Goal: Book appointment/travel/reservation: Register for event/course

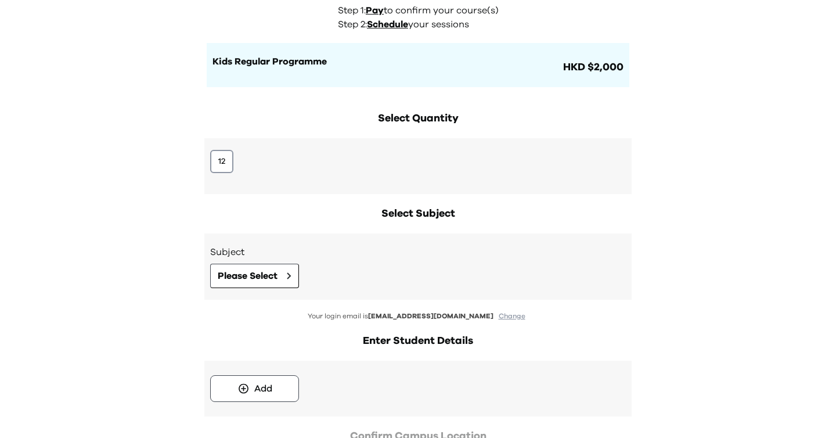
scroll to position [88, 0]
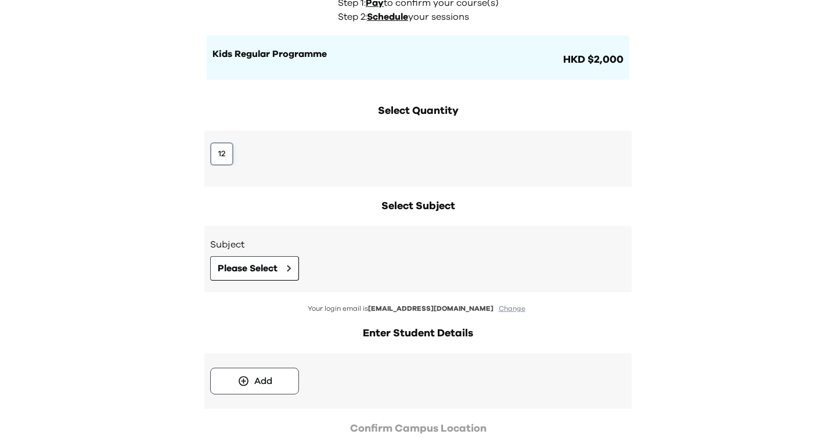
click at [225, 151] on button "12" at bounding box center [221, 153] width 23 height 23
click at [261, 270] on span "Please Select" at bounding box center [248, 268] width 60 height 14
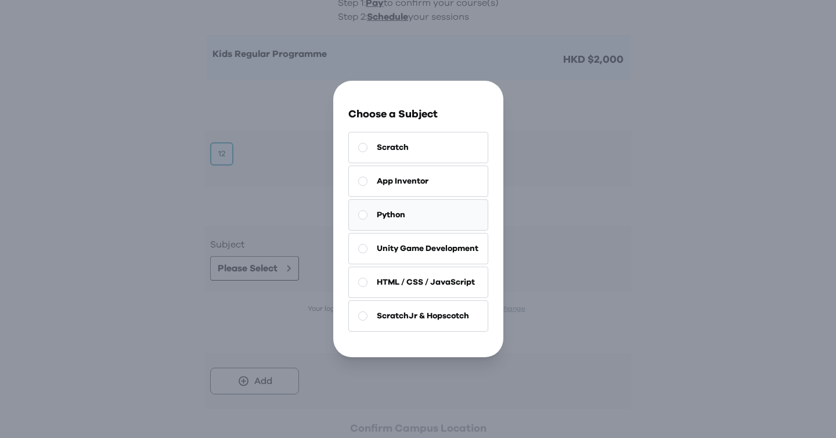
click at [383, 219] on span "Python" at bounding box center [391, 215] width 28 height 12
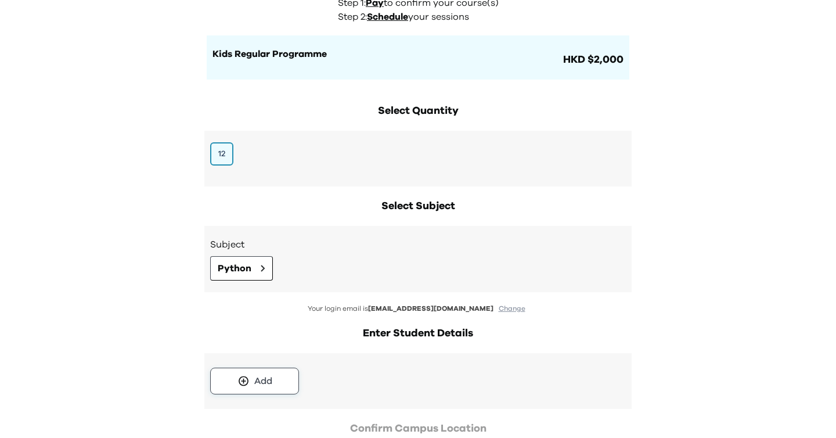
click at [241, 390] on button "Add" at bounding box center [254, 380] width 89 height 27
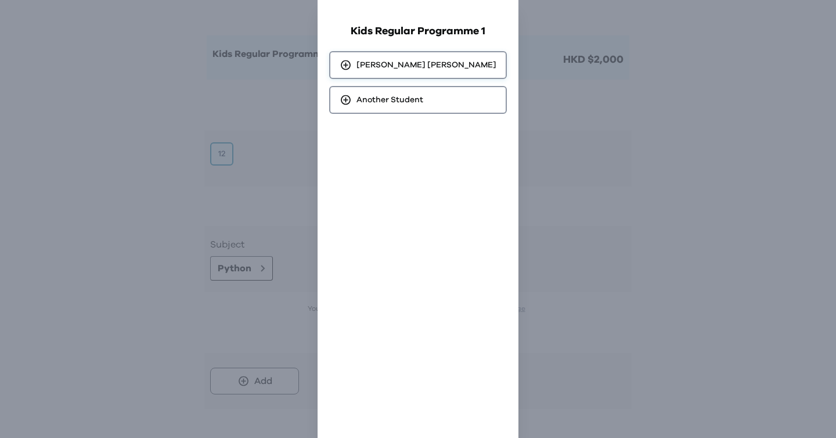
click at [410, 73] on div "Curtis Choi" at bounding box center [418, 65] width 178 height 28
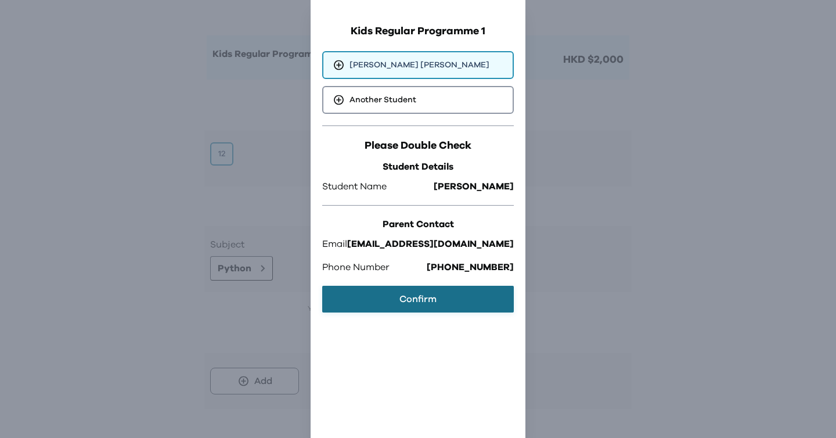
click at [415, 304] on button "Confirm" at bounding box center [417, 298] width 191 height 27
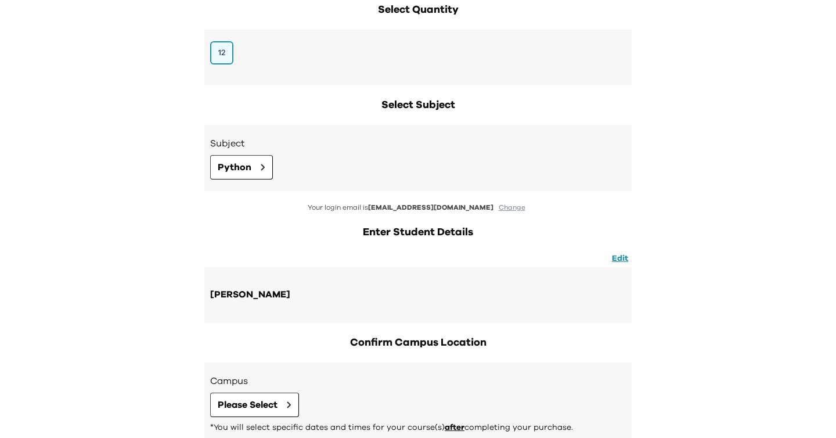
scroll to position [268, 0]
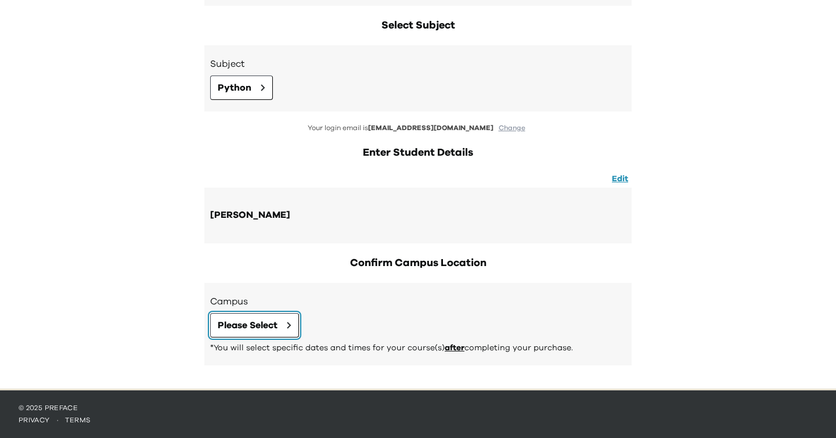
click at [236, 326] on span "Please Select" at bounding box center [248, 325] width 60 height 14
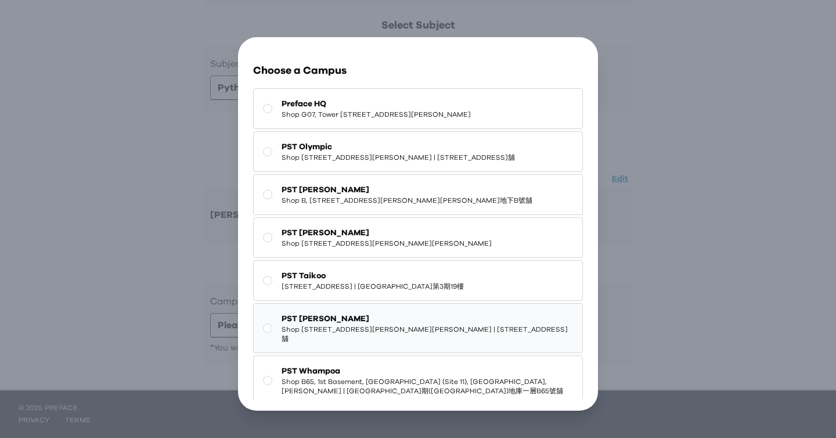
click at [339, 343] on span "Shop [STREET_ADDRESS][PERSON_NAME][PERSON_NAME] | [STREET_ADDRESS]舖" at bounding box center [426, 333] width 291 height 19
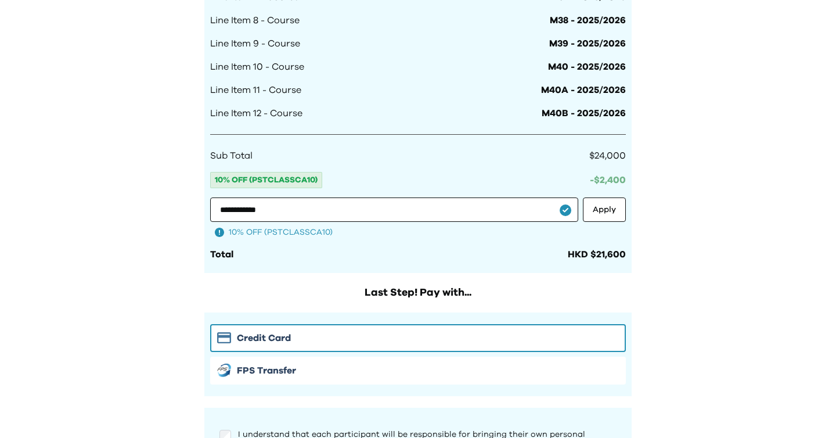
scroll to position [960, 0]
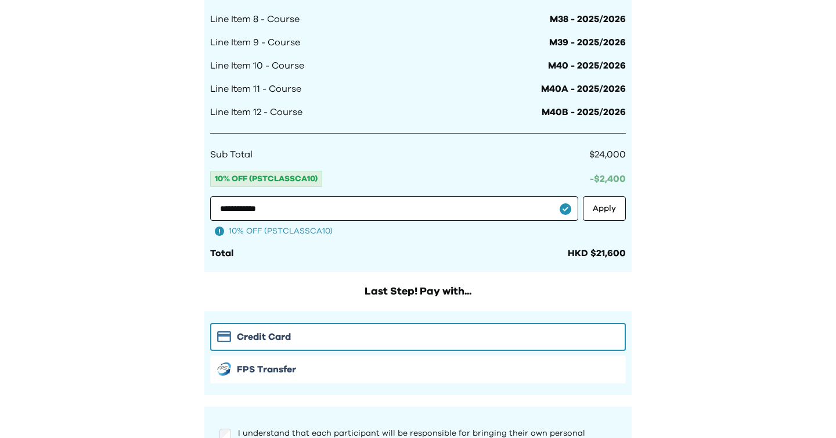
click at [404, 352] on div "Credit Card FPS Transfer" at bounding box center [417, 353] width 415 height 60
click at [400, 366] on div "FPS Transfer" at bounding box center [418, 369] width 402 height 14
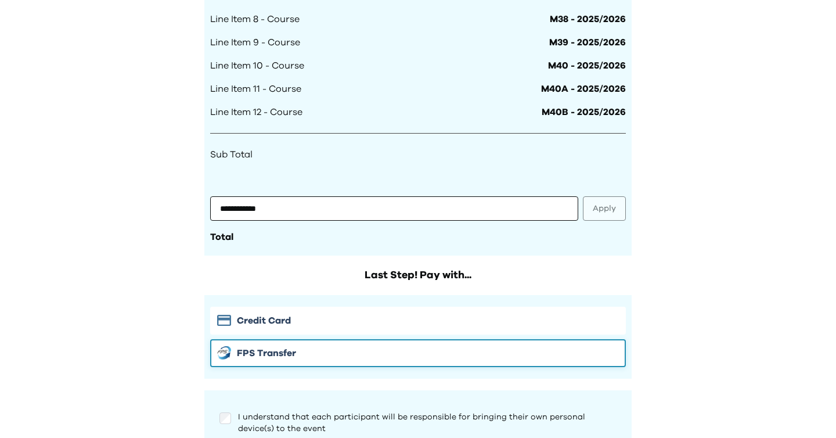
scroll to position [1021, 0]
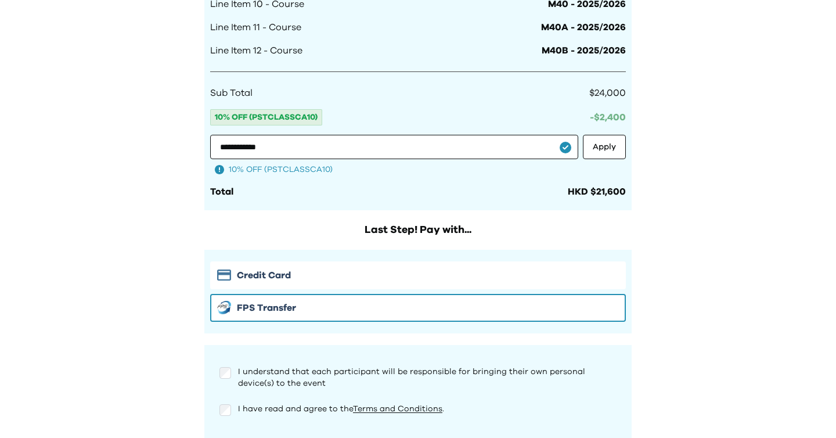
click at [226, 399] on div "I understand that each participant will be responsible for bringing their own p…" at bounding box center [417, 391] width 415 height 70
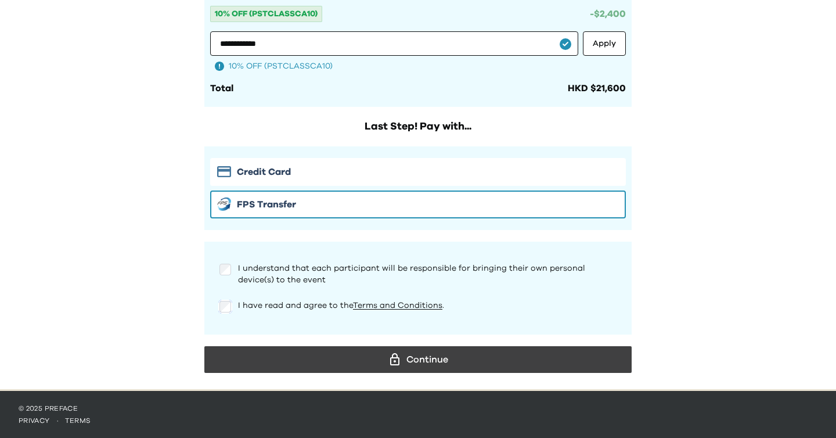
scroll to position [1125, 0]
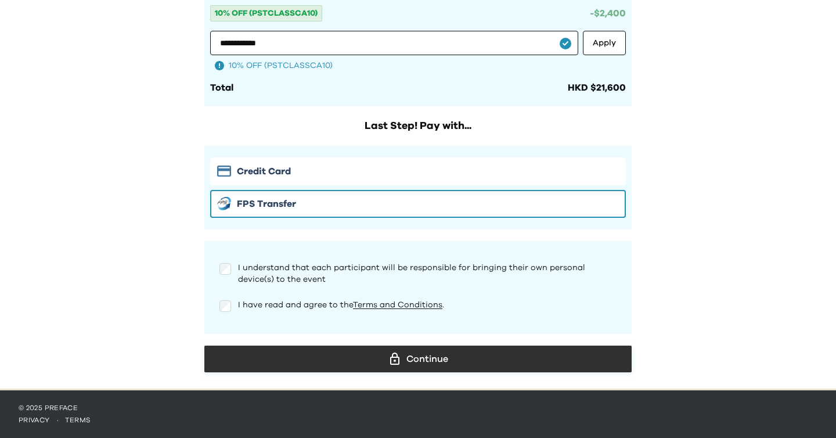
click at [306, 346] on button "Continue" at bounding box center [417, 358] width 427 height 27
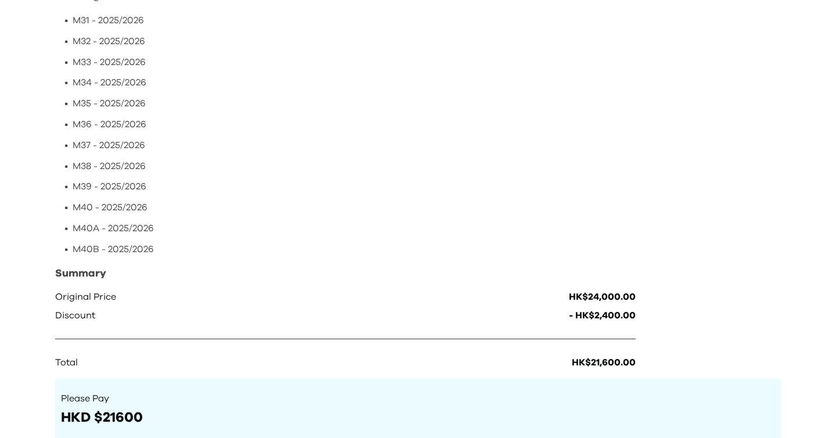
scroll to position [254, 0]
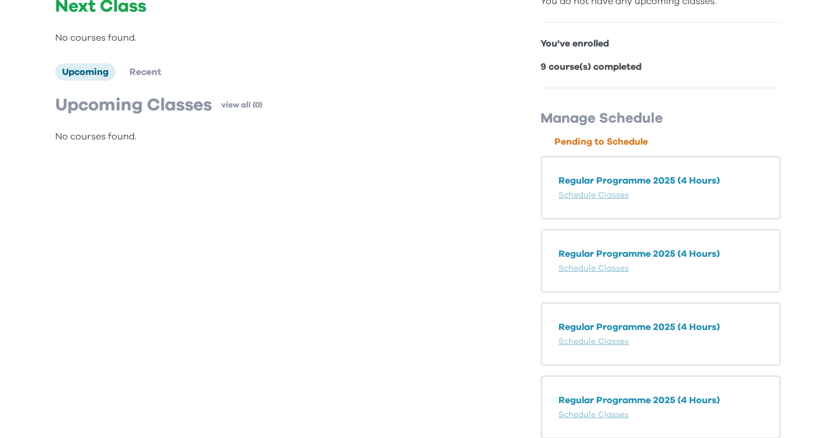
scroll to position [120, 0]
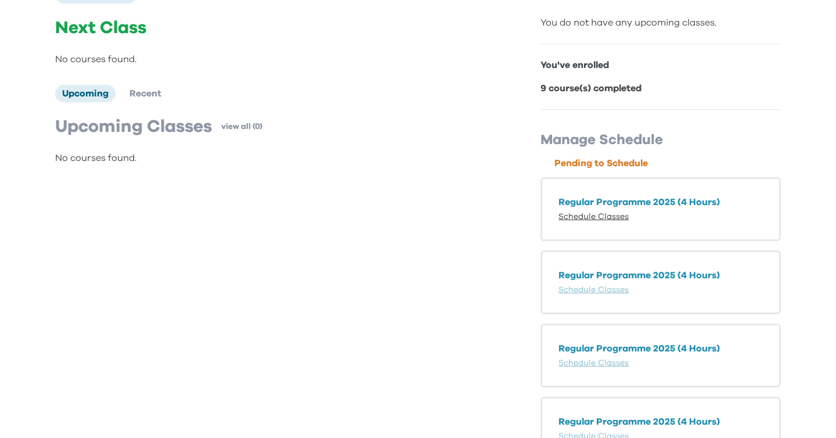
click at [617, 216] on link "Schedule Classes" at bounding box center [593, 216] width 70 height 8
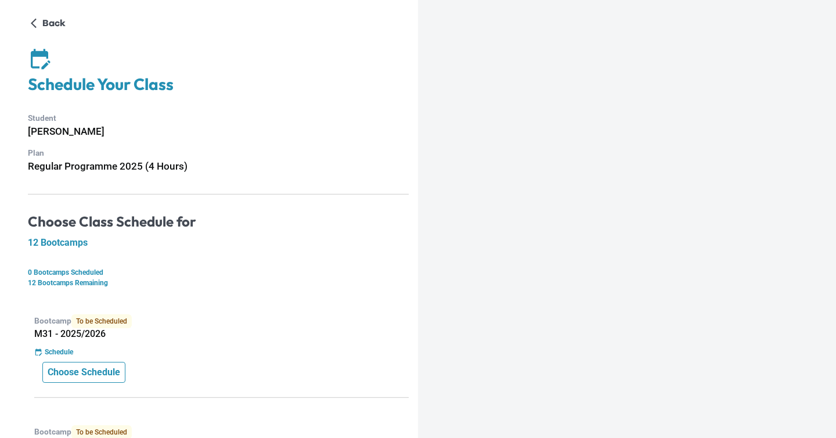
click at [91, 377] on p "Choose Schedule" at bounding box center [84, 372] width 73 height 14
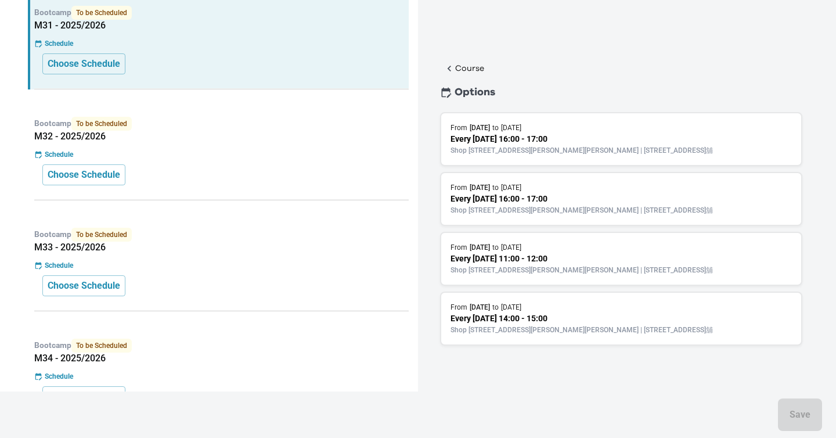
scroll to position [309, 0]
click at [88, 171] on p "Choose Schedule" at bounding box center [84, 174] width 73 height 14
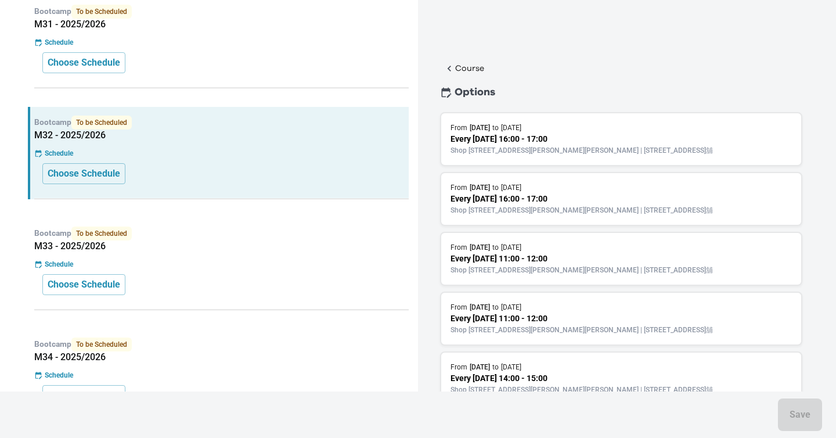
scroll to position [93, 0]
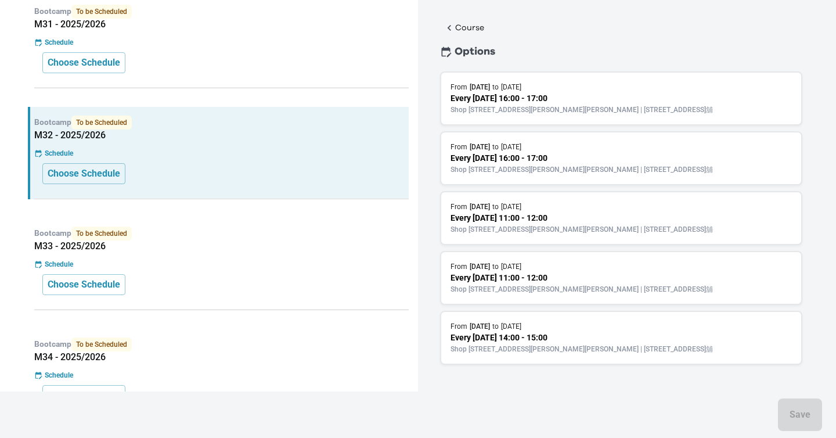
click at [96, 76] on div "Bootcamp To be Scheduled M31 - 2025/2026 Schedule Choose Schedule" at bounding box center [218, 42] width 381 height 92
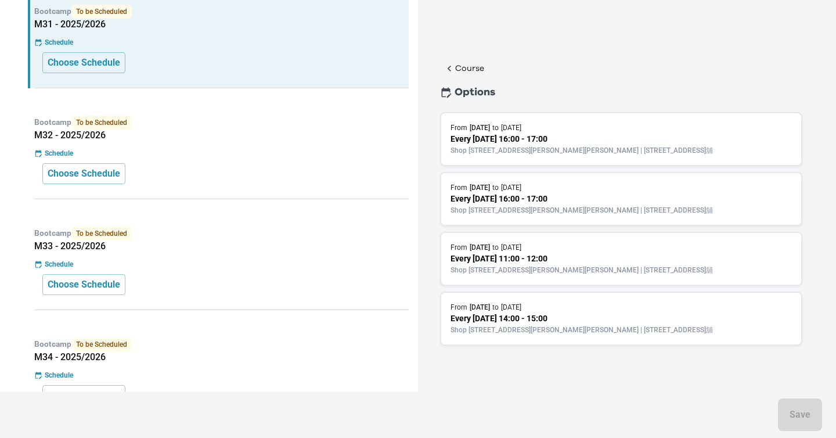
scroll to position [23, 0]
click at [584, 265] on p "Shop [STREET_ADDRESS][PERSON_NAME][PERSON_NAME] | [STREET_ADDRESS]舖" at bounding box center [620, 270] width 341 height 10
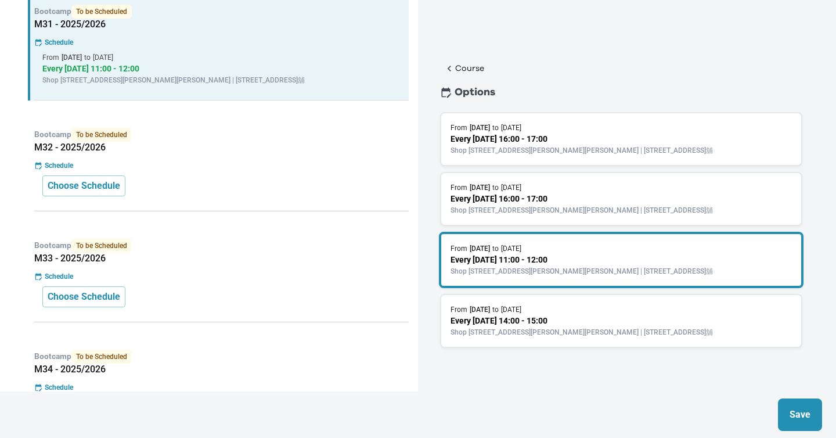
click at [794, 413] on p "Save" at bounding box center [799, 414] width 21 height 14
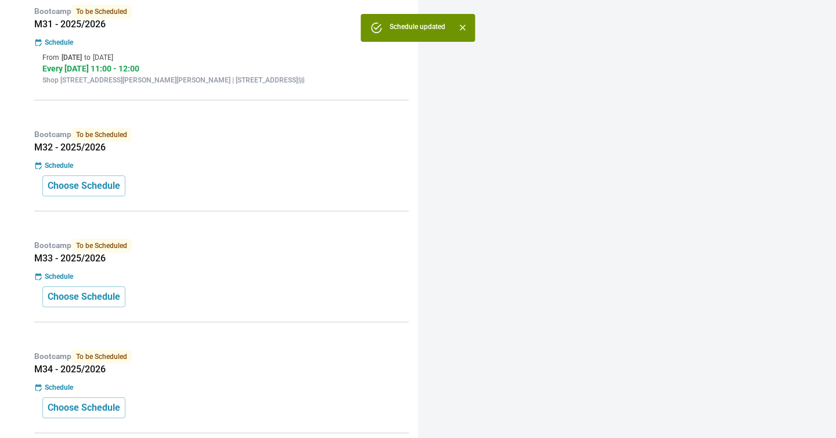
click at [233, 141] on p "Bootcamp To be Scheduled" at bounding box center [221, 135] width 374 height 14
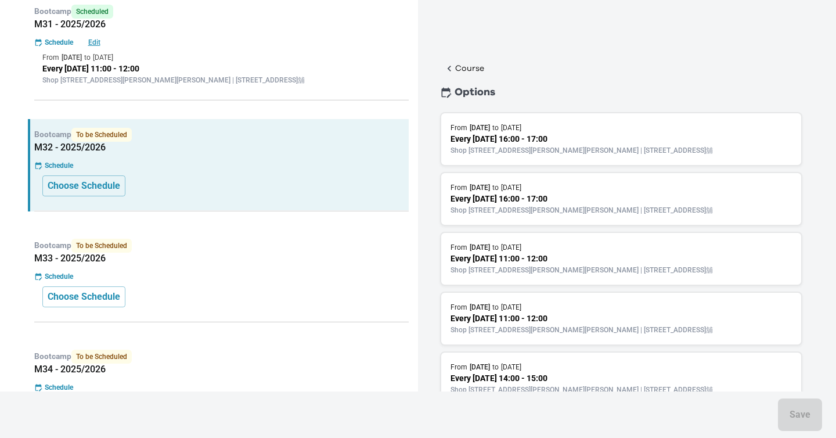
click at [241, 44] on div "Schedule Edit" at bounding box center [221, 42] width 374 height 10
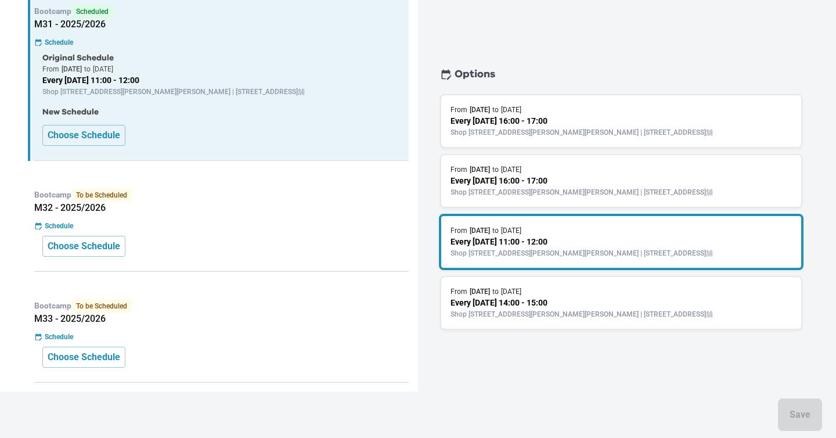
click at [226, 214] on h5 "M32 - 2025/2026" at bounding box center [221, 208] width 374 height 12
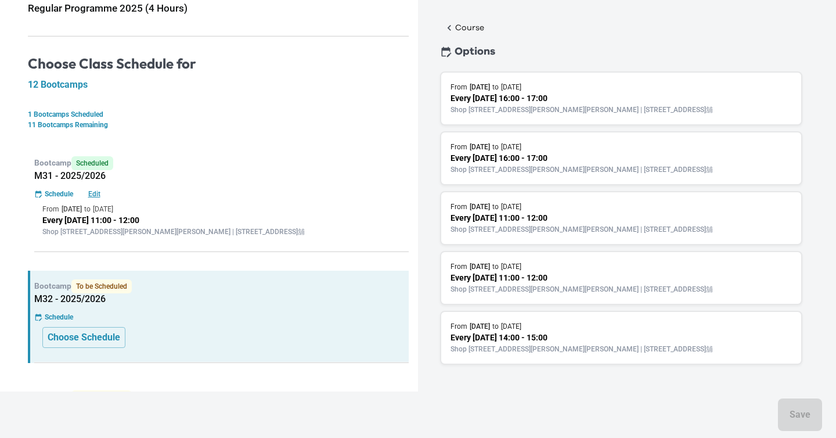
scroll to position [93, 0]
click at [500, 224] on p "Shop [STREET_ADDRESS][PERSON_NAME][PERSON_NAME] | [STREET_ADDRESS]舖" at bounding box center [620, 229] width 341 height 10
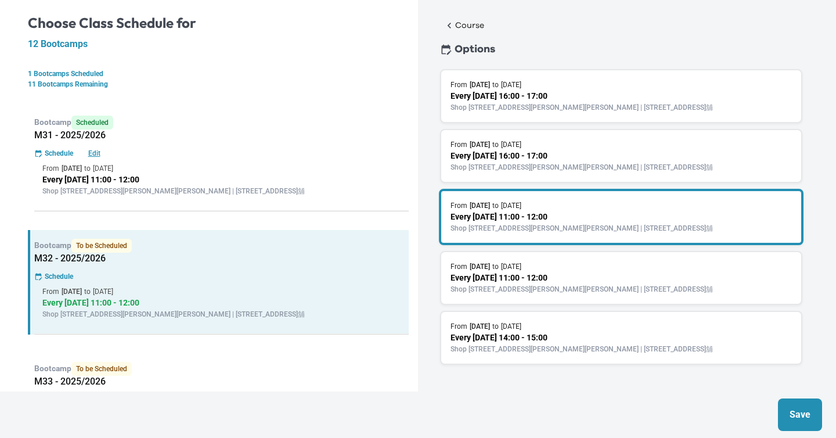
scroll to position [209, 0]
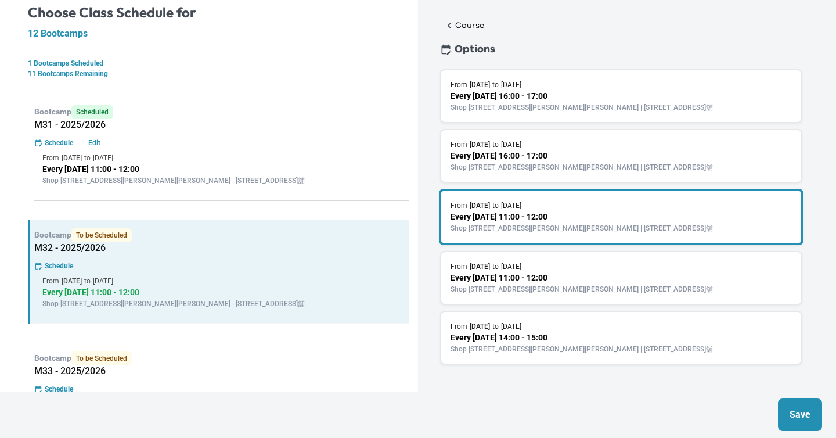
click at [786, 414] on button "Save" at bounding box center [800, 414] width 44 height 32
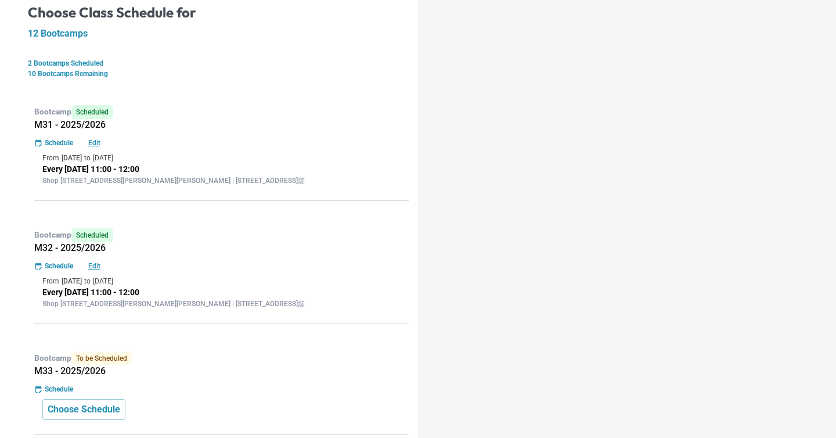
click at [335, 353] on p "Bootcamp To be Scheduled" at bounding box center [221, 358] width 374 height 14
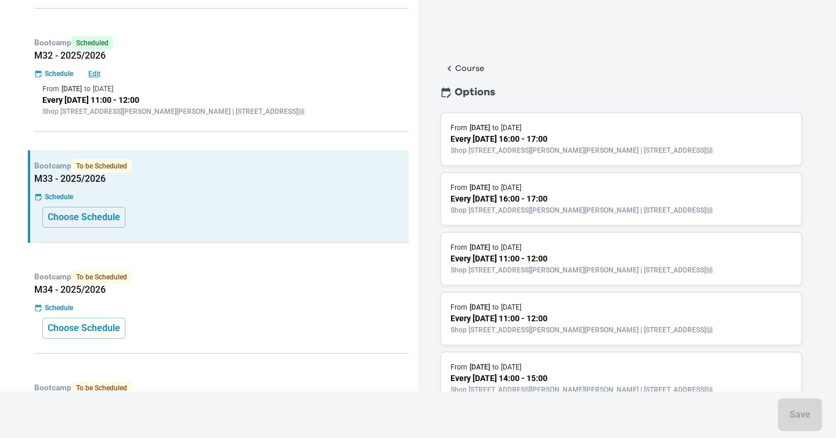
scroll to position [520, 0]
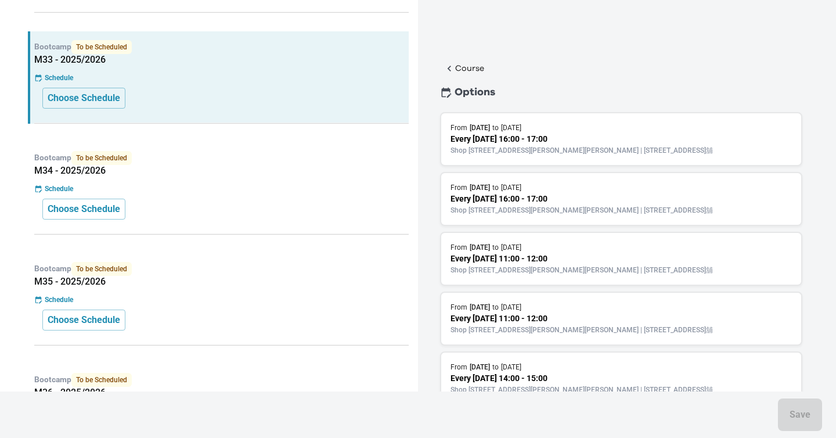
click at [490, 252] on p "[DATE]" at bounding box center [479, 247] width 20 height 10
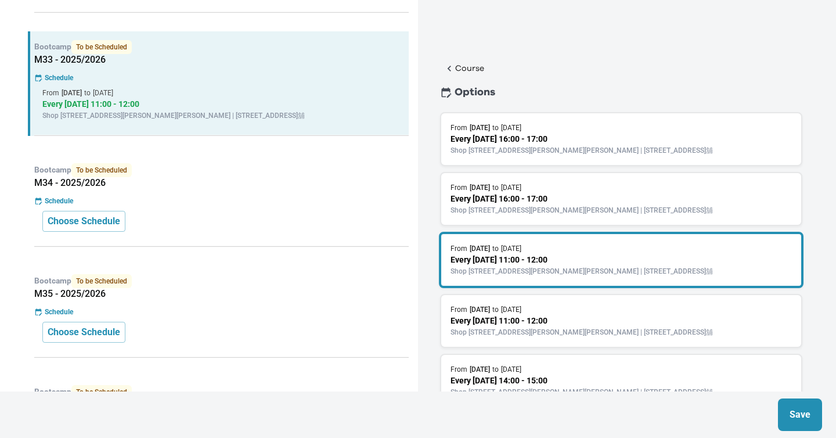
click at [789, 410] on p "Save" at bounding box center [799, 414] width 21 height 14
click at [323, 211] on div "Choose Schedule" at bounding box center [221, 221] width 358 height 21
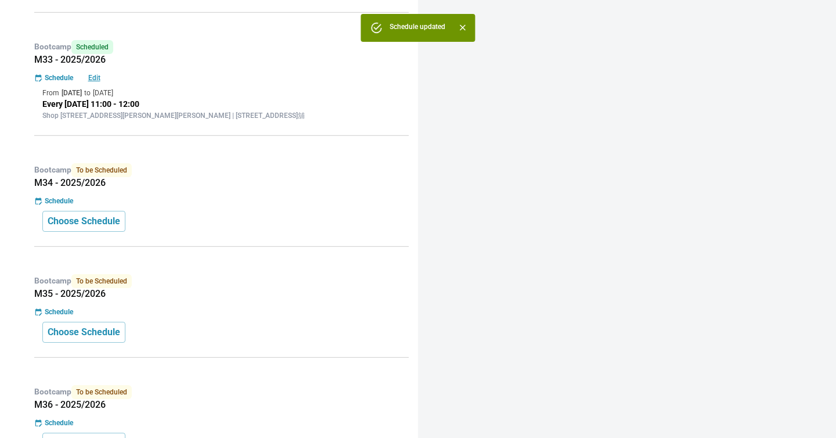
click at [287, 212] on div "Choose Schedule" at bounding box center [221, 221] width 358 height 21
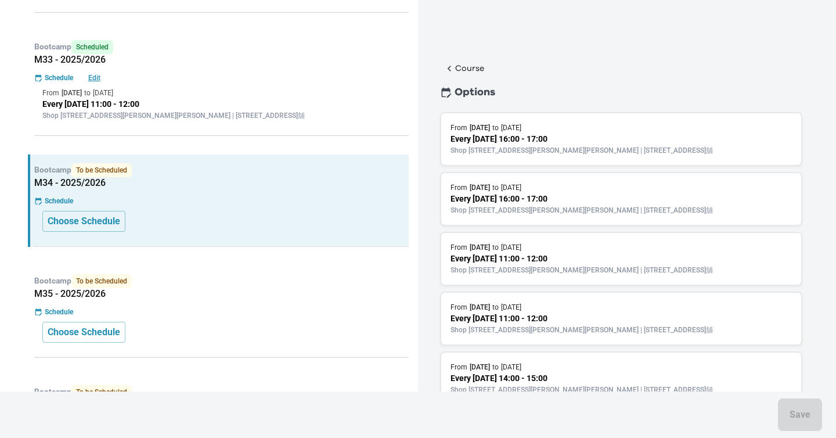
click at [565, 265] on p "Every [DATE] 11:00 - 12:00" at bounding box center [620, 258] width 341 height 12
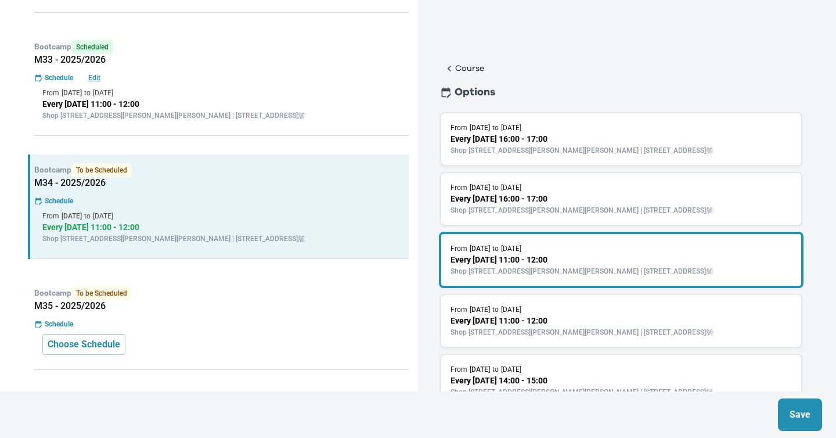
click at [793, 420] on p "Save" at bounding box center [799, 414] width 21 height 14
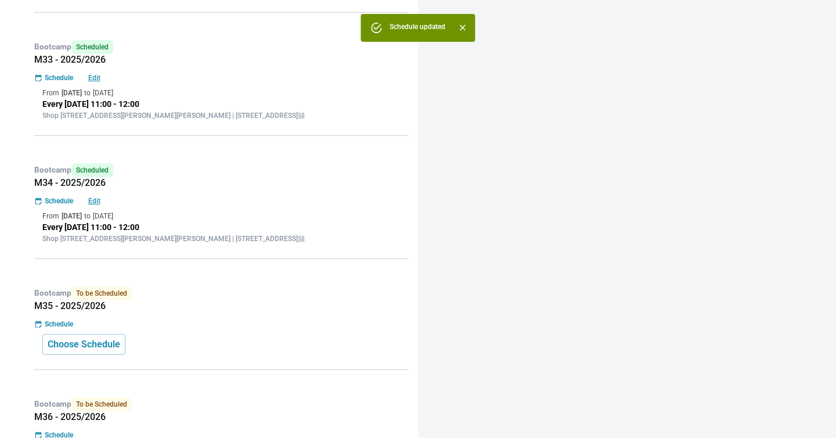
click at [305, 290] on p "Bootcamp To be Scheduled" at bounding box center [221, 293] width 374 height 14
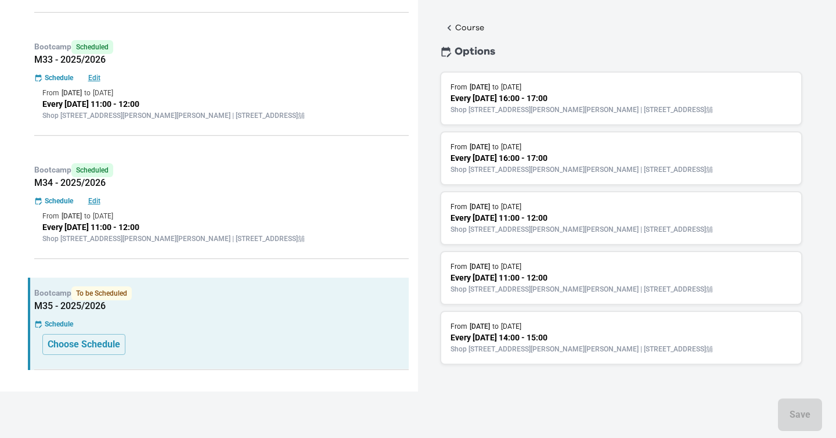
scroll to position [93, 0]
click at [654, 212] on p "Every [DATE] 11:00 - 12:00" at bounding box center [620, 218] width 341 height 12
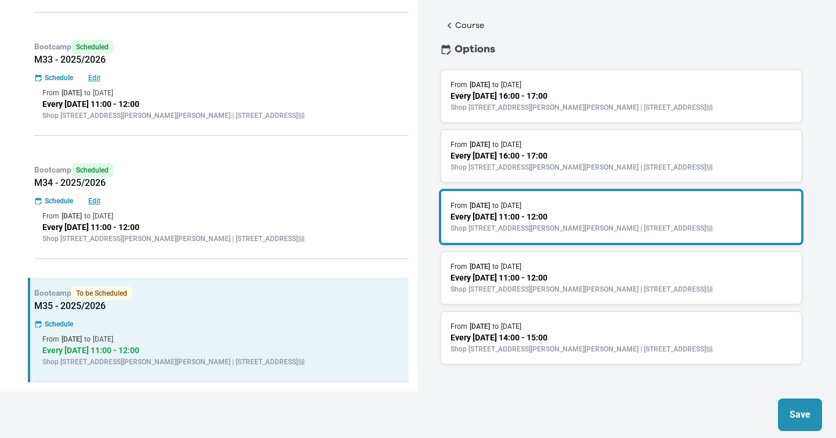
click at [620, 261] on div "From [DATE] to [DATE]" at bounding box center [620, 266] width 341 height 10
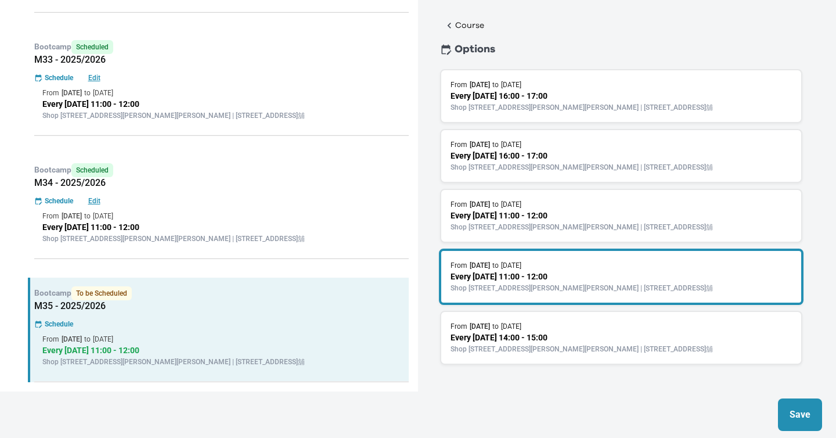
click at [634, 222] on p "Shop [STREET_ADDRESS][PERSON_NAME][PERSON_NAME] | [STREET_ADDRESS]舖" at bounding box center [620, 227] width 341 height 10
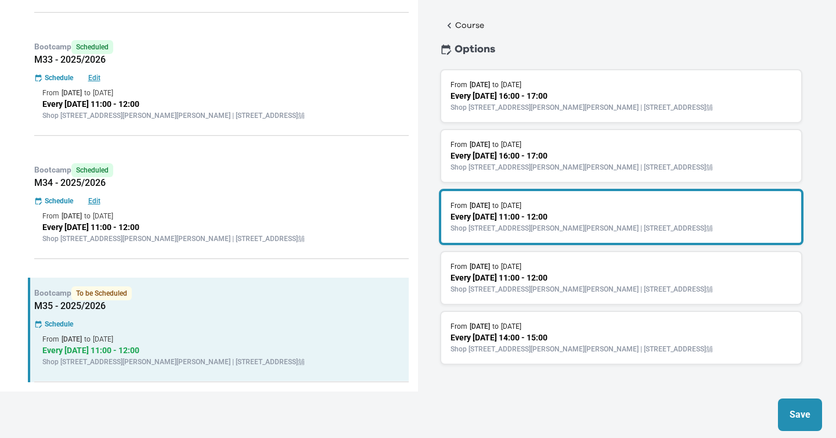
click at [789, 404] on button "Save" at bounding box center [800, 414] width 44 height 32
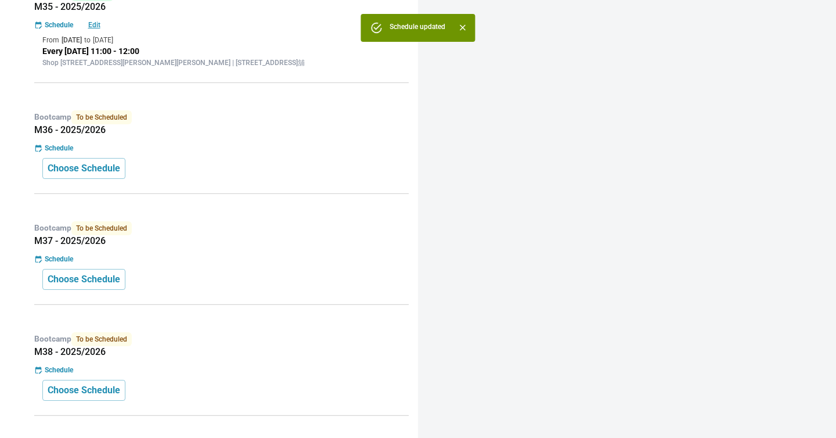
scroll to position [819, 0]
click at [301, 149] on div "Schedule" at bounding box center [221, 147] width 374 height 10
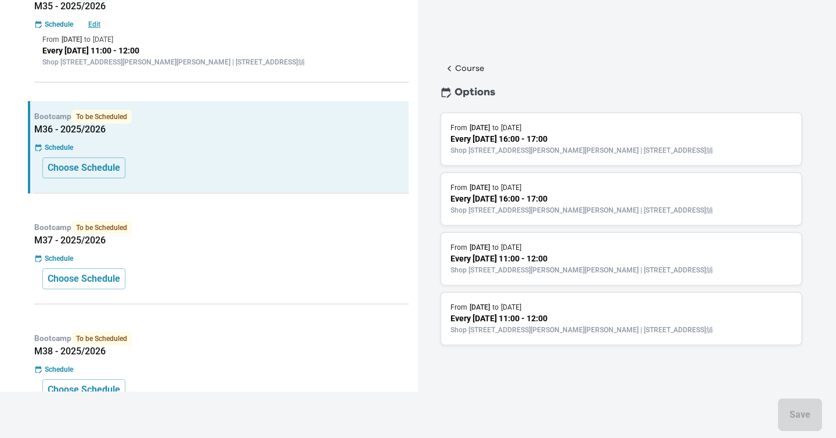
scroll to position [23, 0]
click at [627, 285] on div "From [DATE] to [DATE] Every [DATE] 11:00 - 12:00 Shop [STREET_ADDRESS][PERSON_N…" at bounding box center [621, 259] width 362 height 54
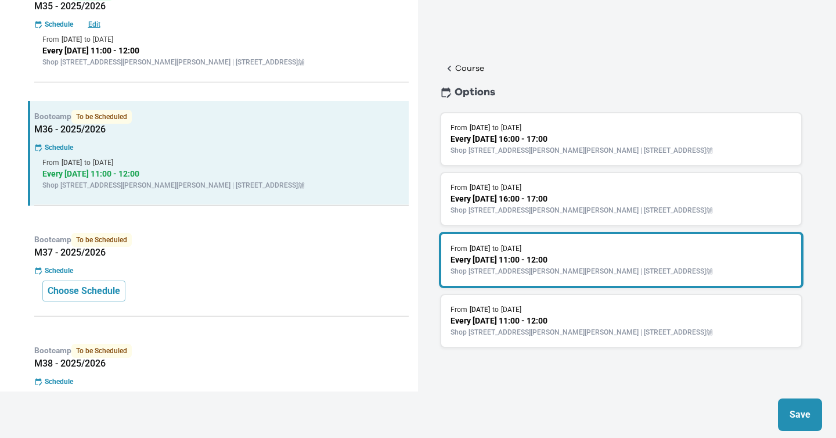
click at [796, 406] on button "Save" at bounding box center [800, 414] width 44 height 32
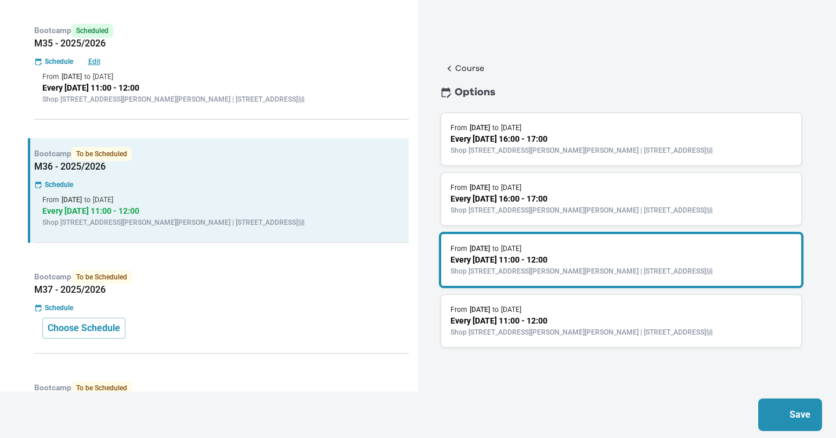
scroll to position [0, 0]
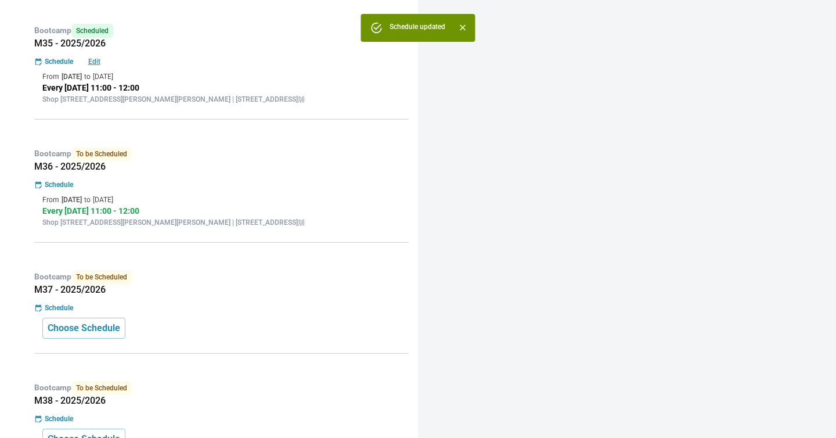
click at [203, 77] on div "From [DATE] to [DATE]" at bounding box center [221, 76] width 358 height 10
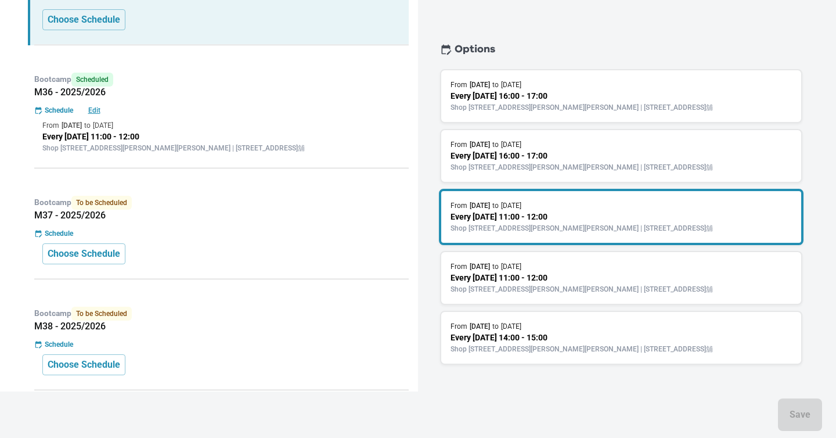
scroll to position [916, 0]
click at [240, 232] on div "Schedule" at bounding box center [221, 234] width 374 height 10
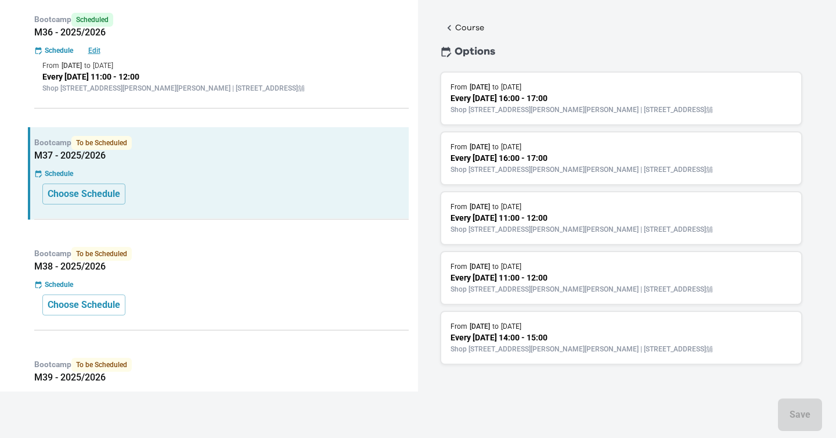
scroll to position [93, 0]
click at [131, 77] on p "Every [DATE] 11:00 - 12:00" at bounding box center [221, 77] width 358 height 12
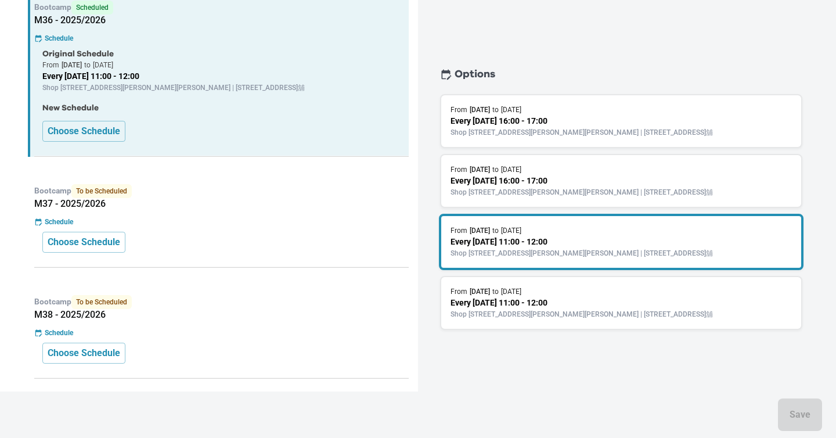
scroll to position [928, 0]
click at [143, 222] on div "Schedule" at bounding box center [221, 222] width 374 height 10
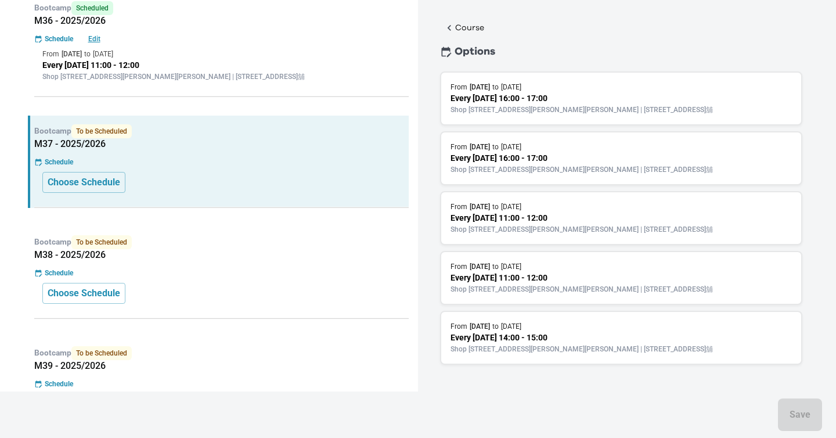
click at [634, 212] on p "Every [DATE] 11:00 - 12:00" at bounding box center [620, 218] width 341 height 12
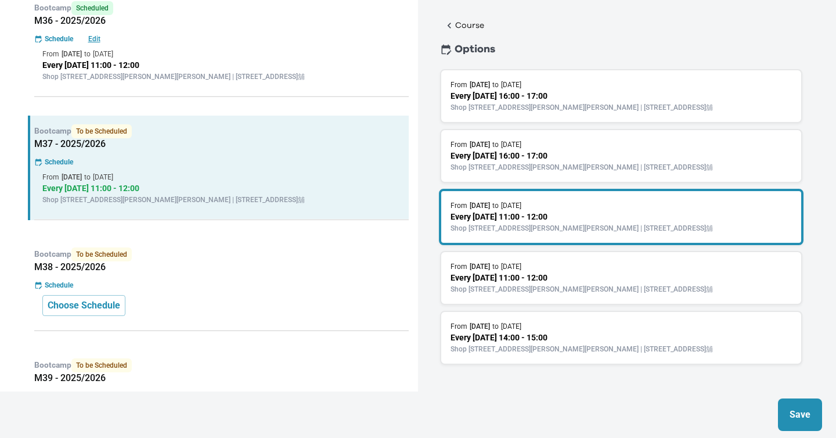
click at [785, 416] on button "Save" at bounding box center [800, 414] width 44 height 32
click at [204, 288] on div "Schedule" at bounding box center [221, 285] width 374 height 10
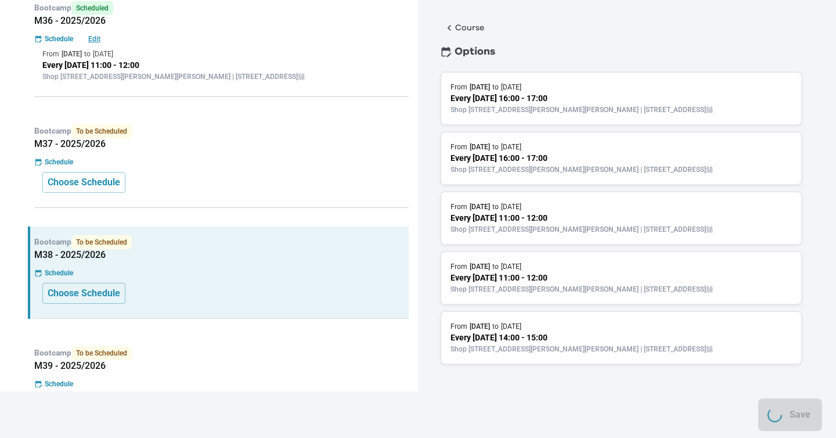
scroll to position [0, 0]
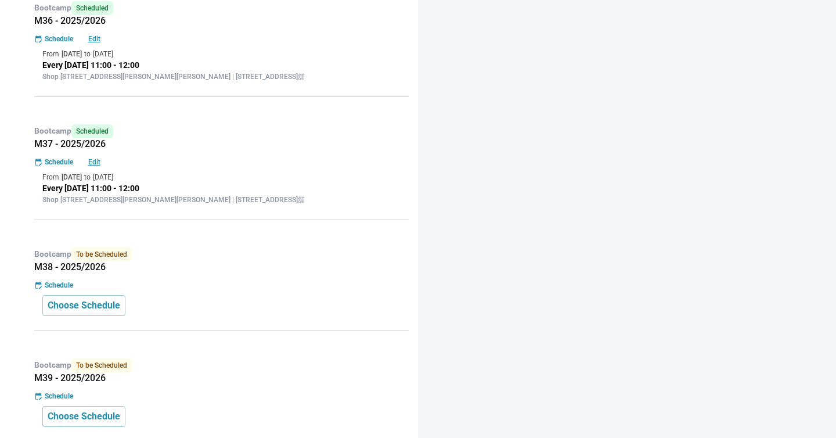
click at [258, 283] on div "Schedule" at bounding box center [221, 285] width 374 height 10
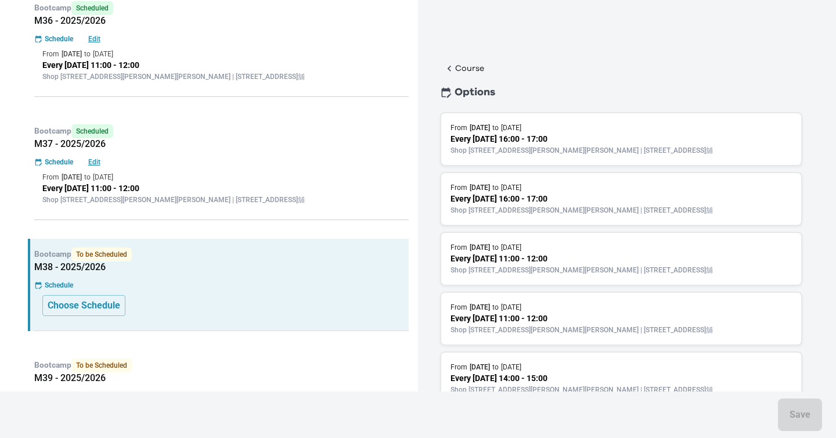
click at [519, 275] on p "Shop [STREET_ADDRESS][PERSON_NAME][PERSON_NAME] | [STREET_ADDRESS]舖" at bounding box center [620, 270] width 341 height 10
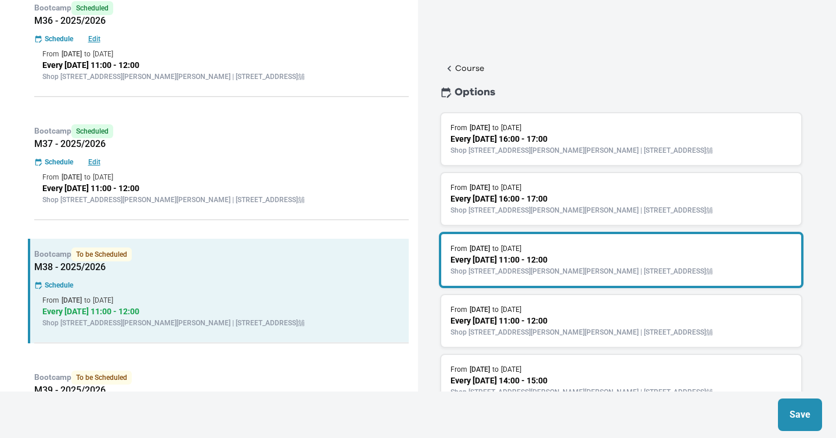
click at [800, 416] on p "Save" at bounding box center [799, 414] width 21 height 14
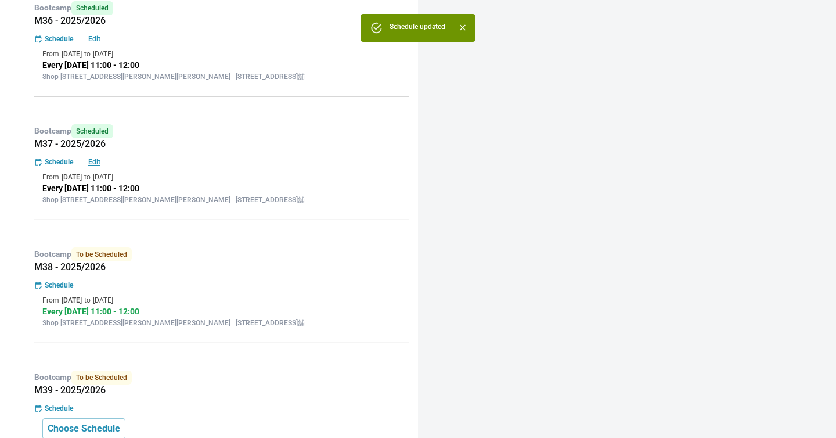
scroll to position [1320, 0]
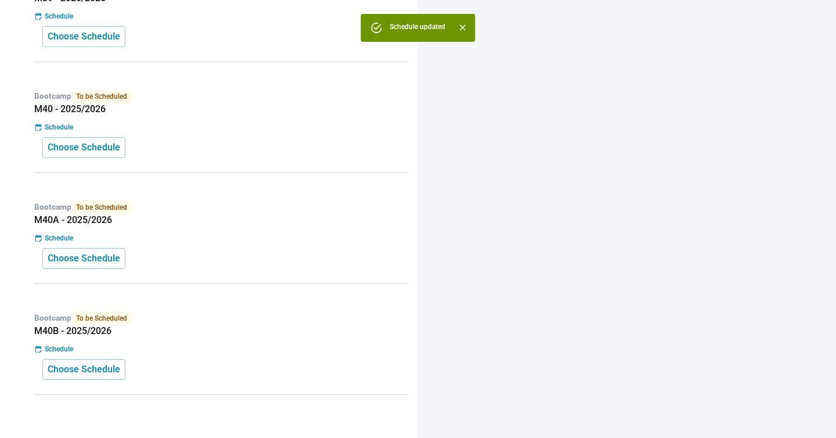
click at [260, 160] on div "Bootcamp To be Scheduled M40 - 2025/2026 Schedule Choose Schedule" at bounding box center [218, 127] width 381 height 92
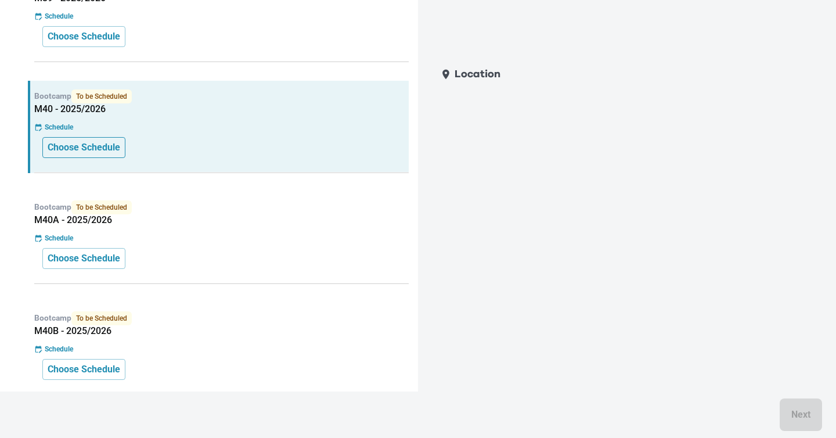
click at [84, 154] on p "Choose Schedule" at bounding box center [84, 147] width 73 height 14
click at [120, 149] on p "Choose Schedule" at bounding box center [84, 147] width 73 height 14
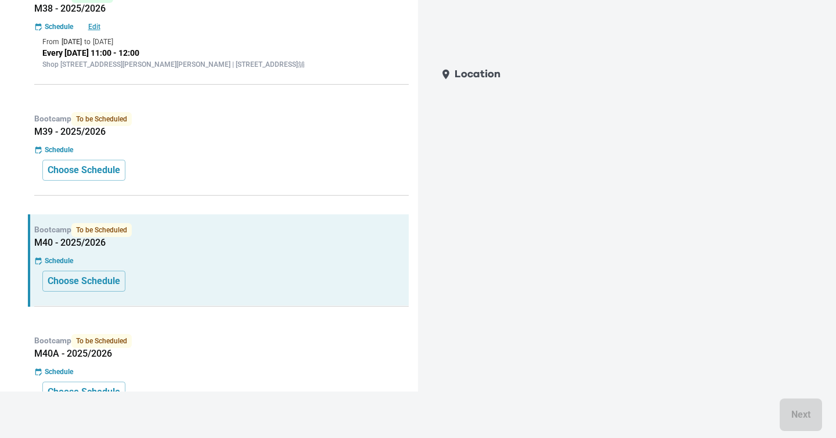
scroll to position [1137, 0]
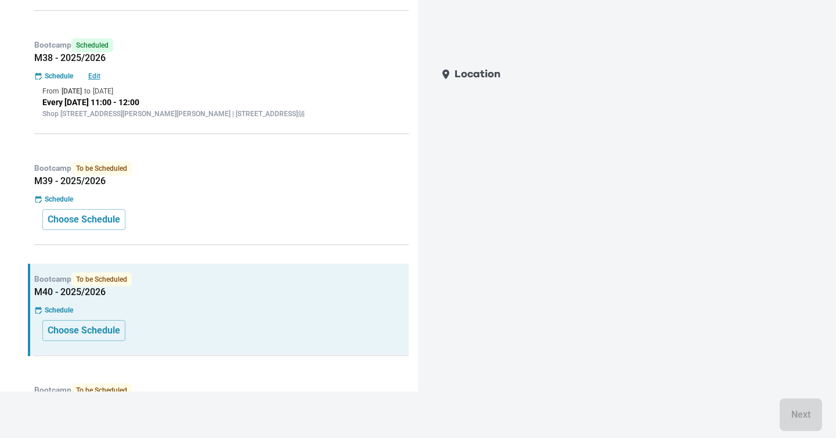
click at [272, 313] on div "Schedule" at bounding box center [221, 310] width 374 height 10
click at [109, 324] on p "Choose Schedule" at bounding box center [84, 330] width 73 height 14
click at [177, 221] on div "Choose Schedule" at bounding box center [221, 219] width 358 height 21
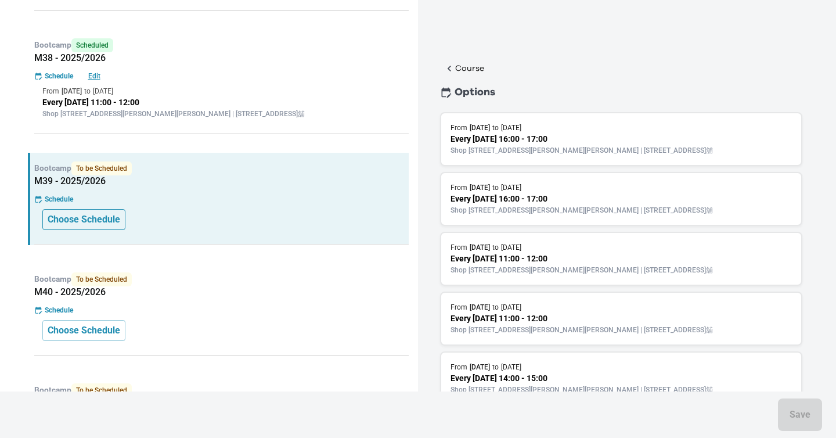
click at [95, 224] on p "Choose Schedule" at bounding box center [84, 219] width 73 height 14
click at [523, 275] on p "Shop [STREET_ADDRESS][PERSON_NAME][PERSON_NAME] | [STREET_ADDRESS]舖" at bounding box center [620, 270] width 341 height 10
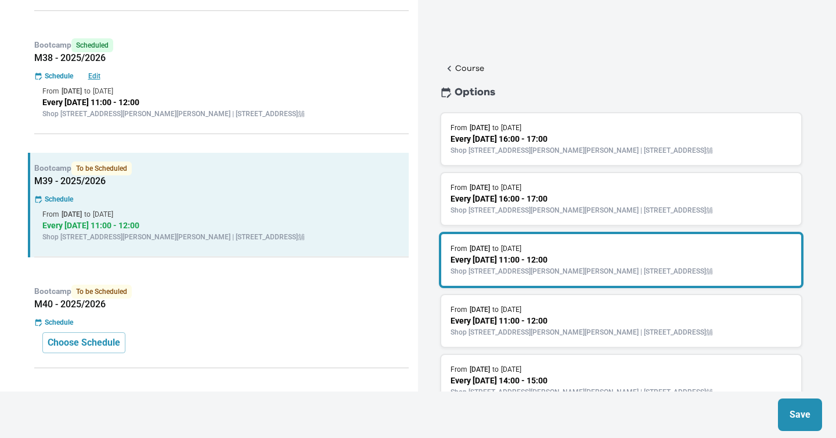
click at [782, 403] on button "Save" at bounding box center [800, 414] width 44 height 32
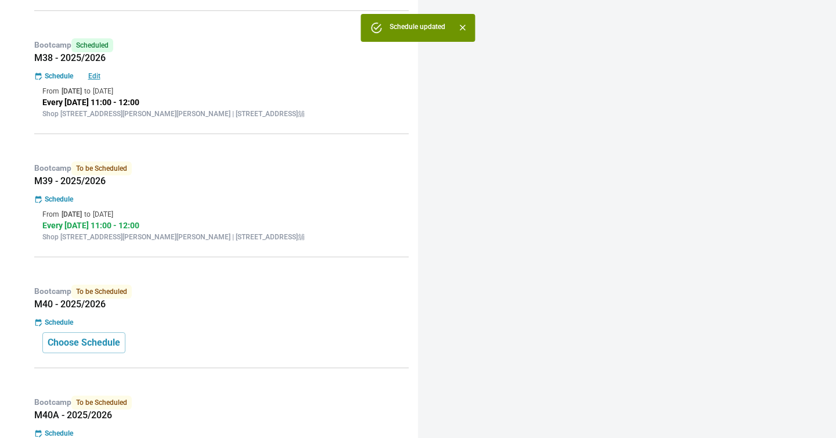
click at [214, 295] on p "Bootcamp To be Scheduled" at bounding box center [221, 291] width 374 height 14
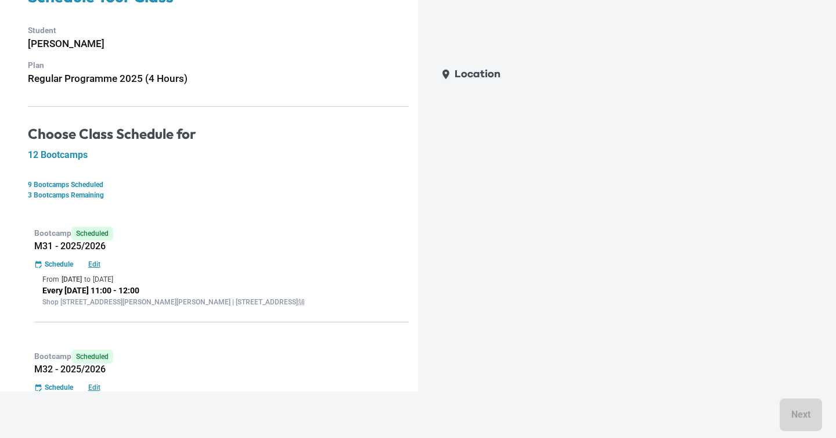
scroll to position [0, 0]
